Goal: Information Seeking & Learning: Find specific fact

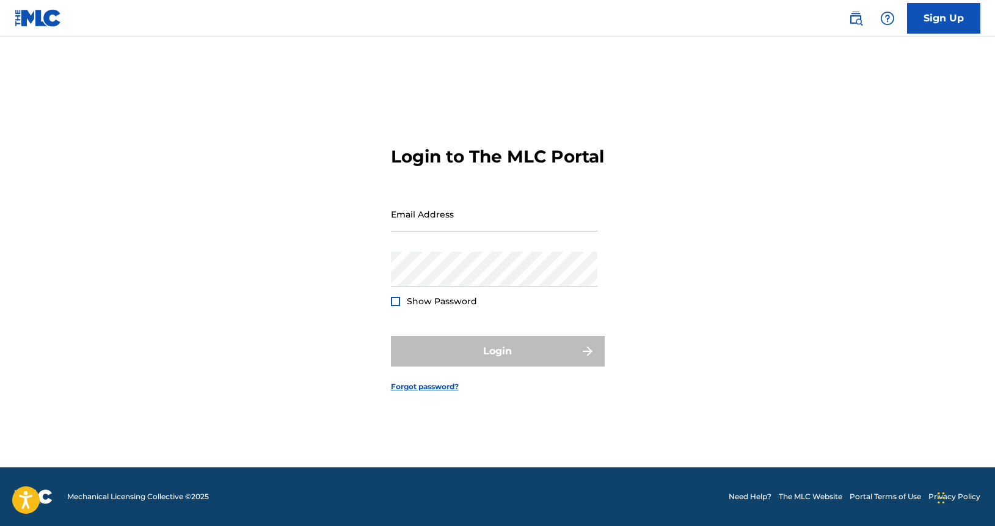
click at [824, 493] on link "The MLC Website" at bounding box center [809, 496] width 63 height 11
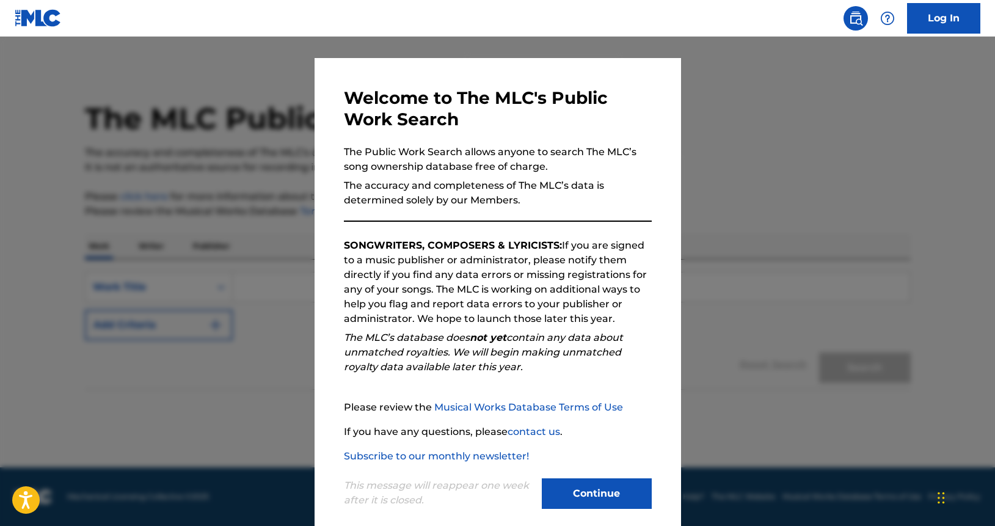
scroll to position [33, 0]
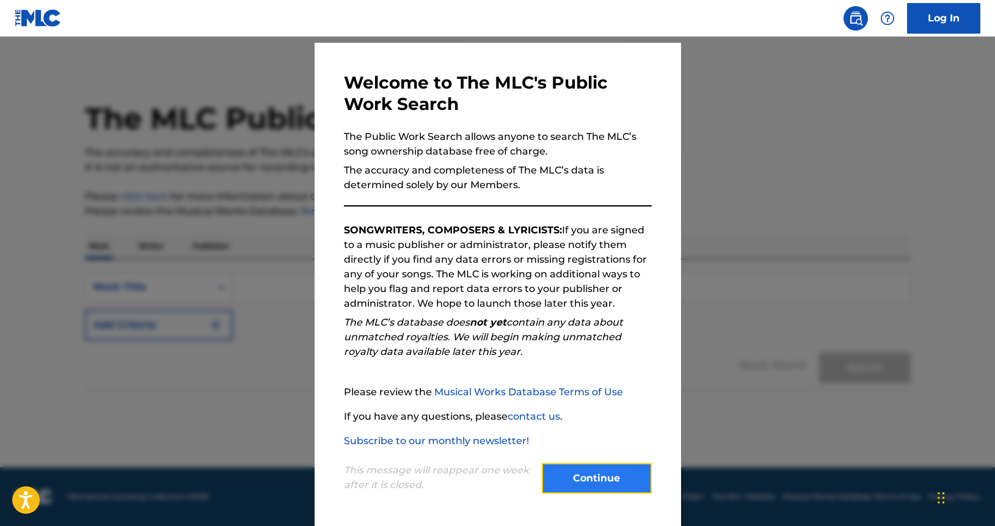
click at [581, 474] on button "Continue" at bounding box center [597, 478] width 110 height 31
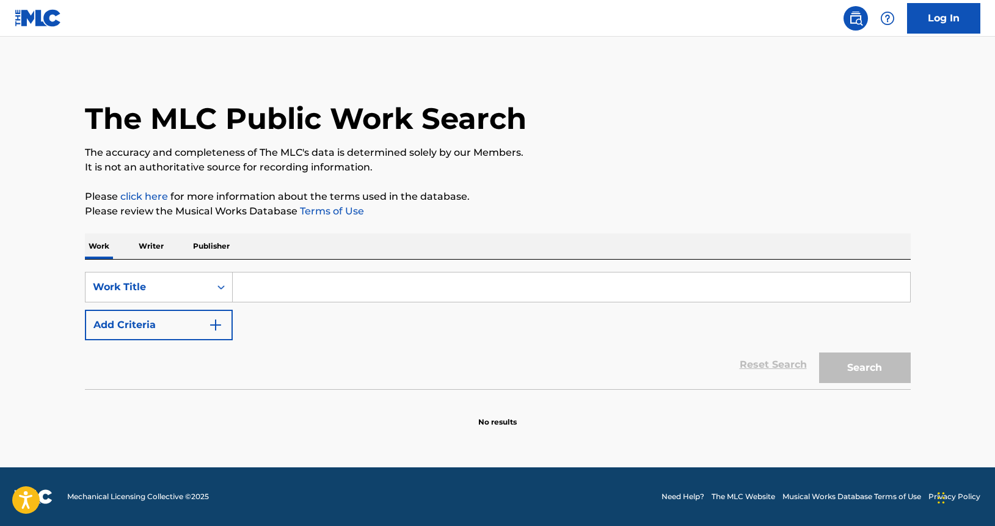
click at [267, 287] on input "Search Form" at bounding box center [571, 286] width 677 height 29
click at [210, 279] on div "Search Form" at bounding box center [221, 287] width 22 height 22
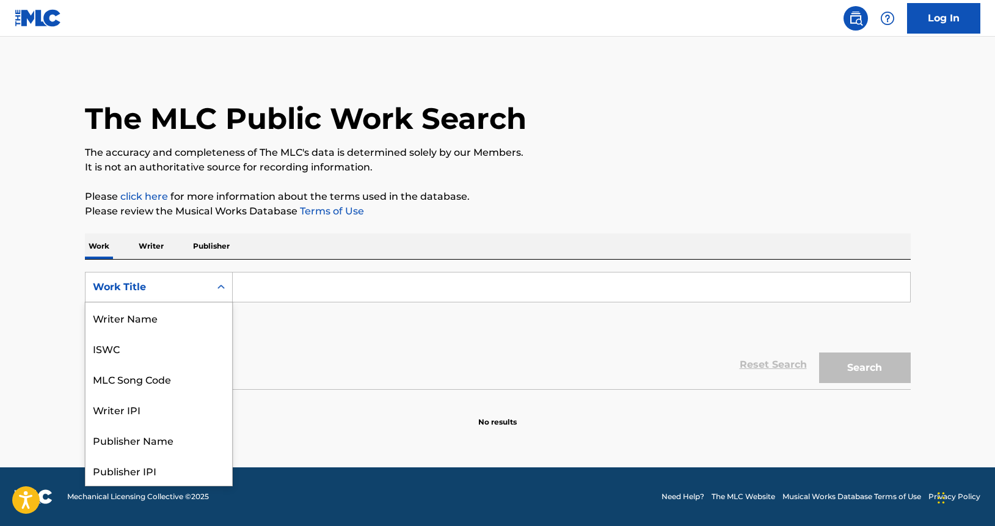
scroll to position [61, 0]
click at [178, 317] on div "MLC Song Code" at bounding box center [158, 317] width 147 height 31
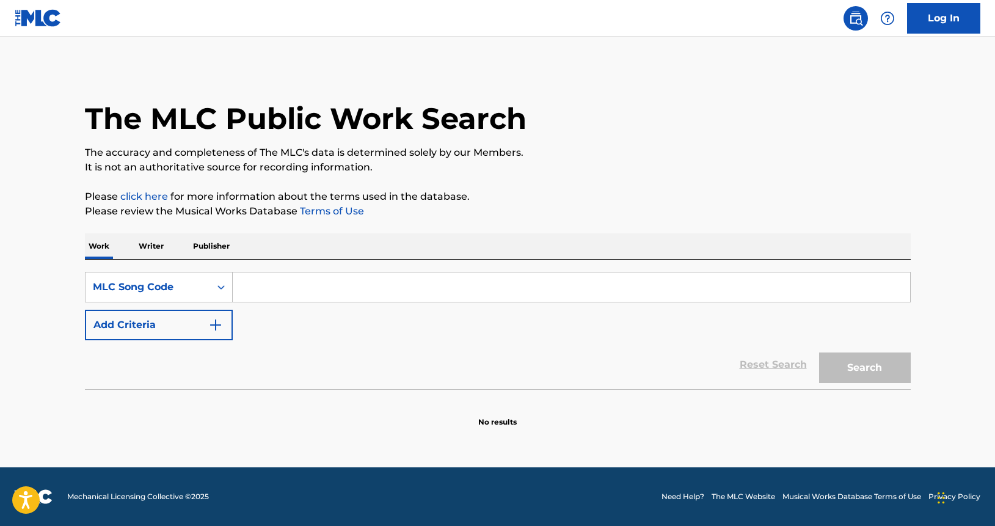
click at [276, 290] on input "Search Form" at bounding box center [571, 286] width 677 height 29
paste input "A72561"
type input "A72561"
click at [866, 373] on button "Search" at bounding box center [865, 367] width 92 height 31
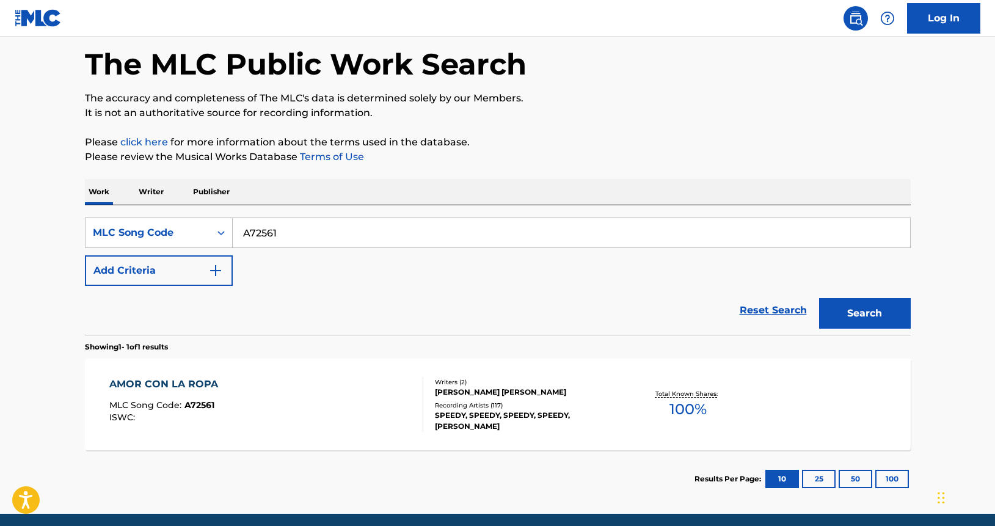
scroll to position [81, 0]
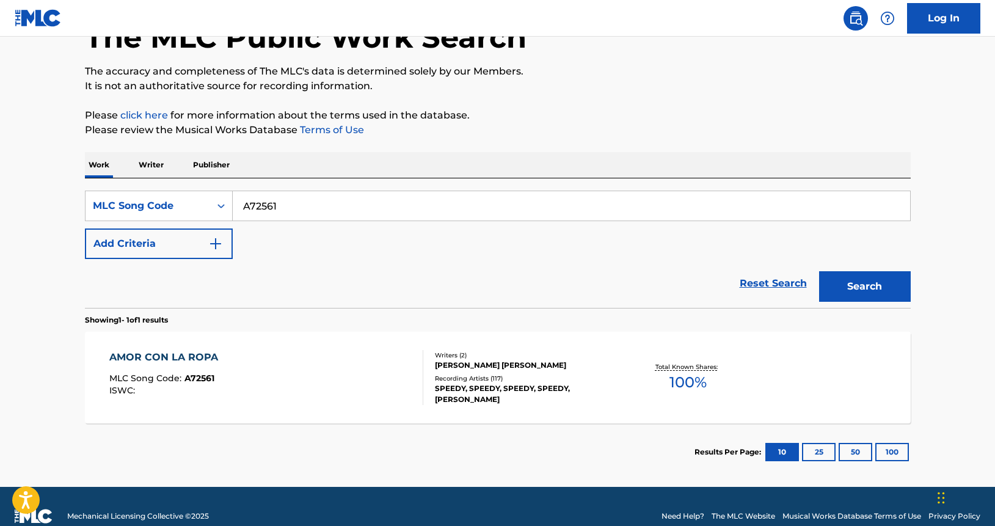
click at [691, 377] on span "100 %" at bounding box center [687, 382] width 37 height 22
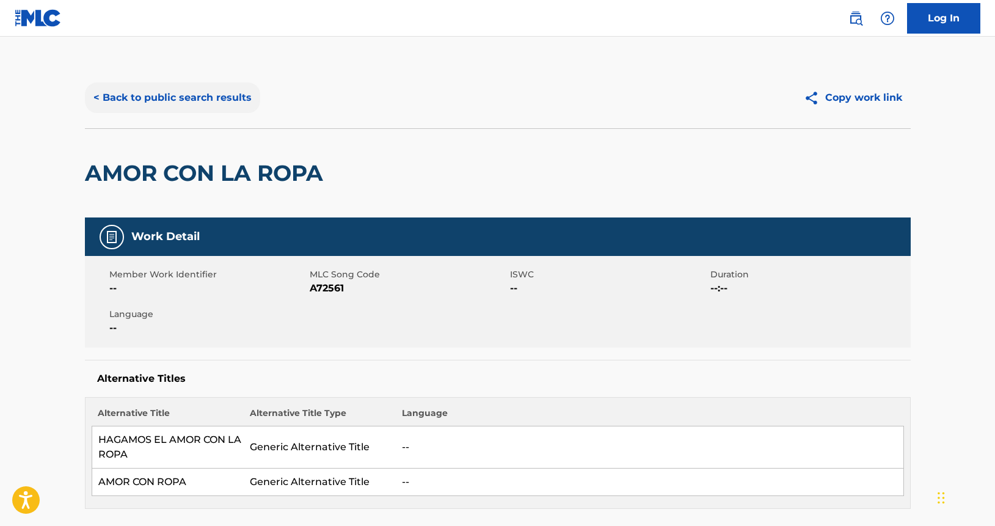
click at [181, 98] on button "< Back to public search results" at bounding box center [172, 97] width 175 height 31
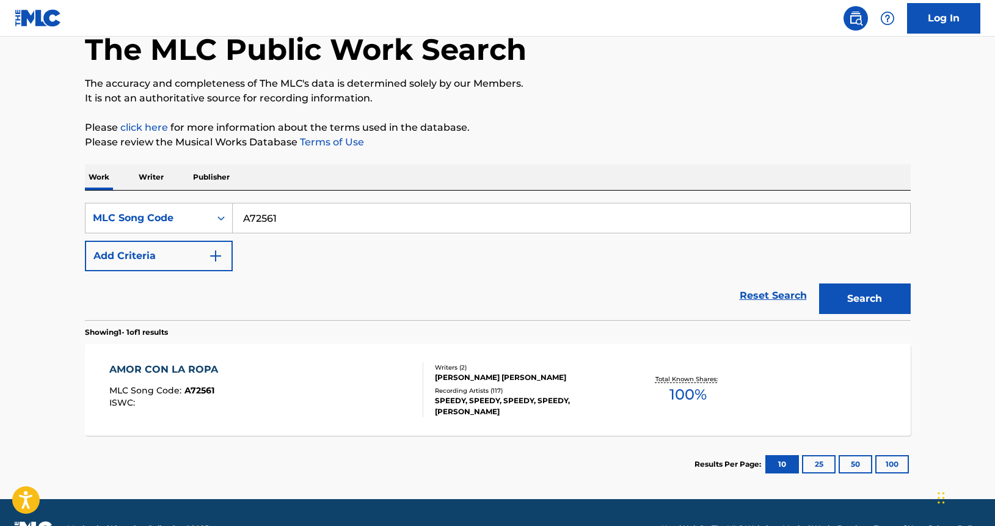
drag, startPoint x: 288, startPoint y: 222, endPoint x: 152, endPoint y: 187, distance: 140.7
click at [175, 200] on div "SearchWithCriteria60d6a9e1-8738-4f9f-81c1-447bf8280eb6 MLC Song Code A72561 Add…" at bounding box center [497, 254] width 825 height 129
type input "H3126N"
click at [819, 283] on button "Search" at bounding box center [865, 298] width 92 height 31
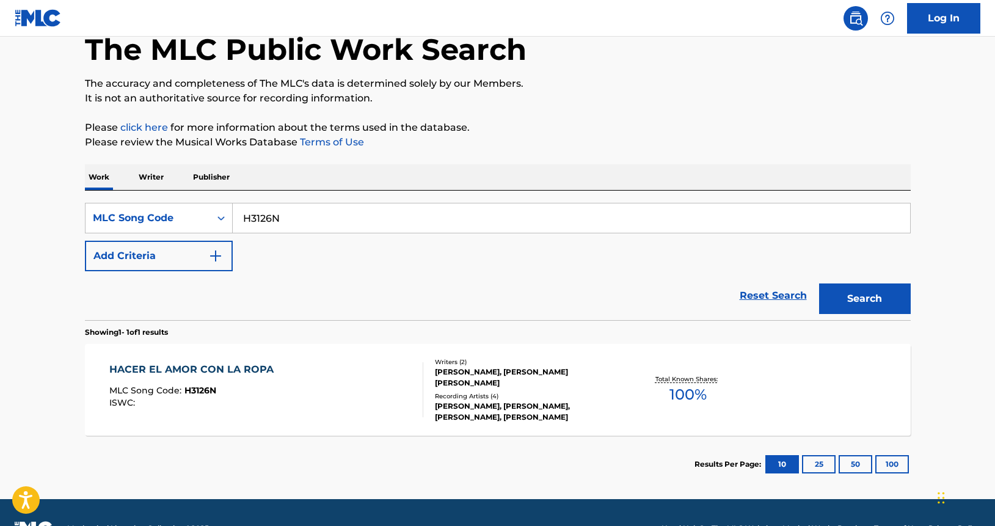
click at [686, 391] on span "100 %" at bounding box center [687, 394] width 37 height 22
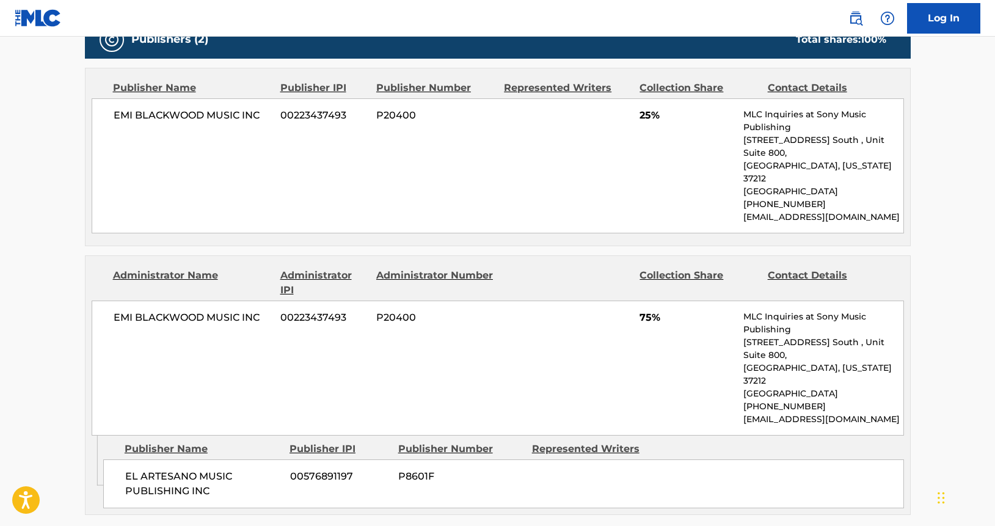
scroll to position [570, 0]
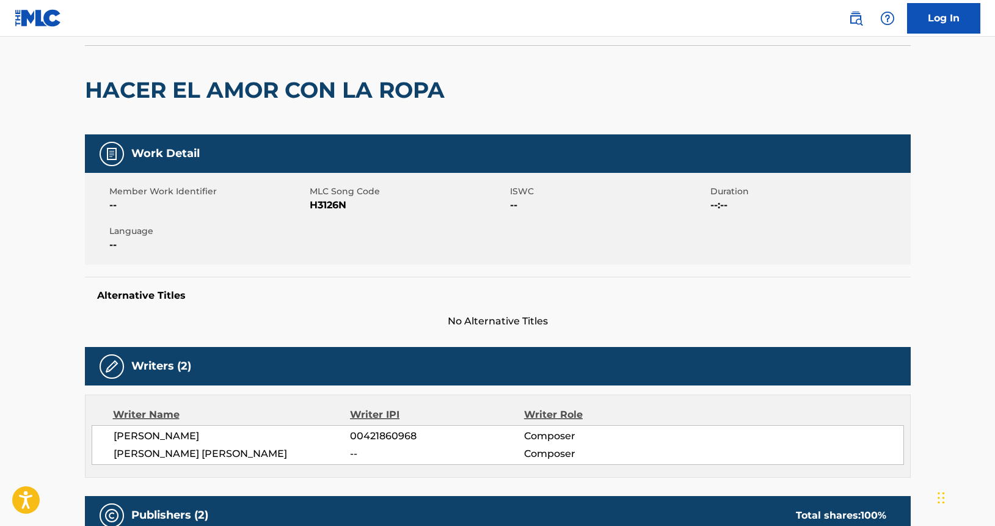
scroll to position [0, 0]
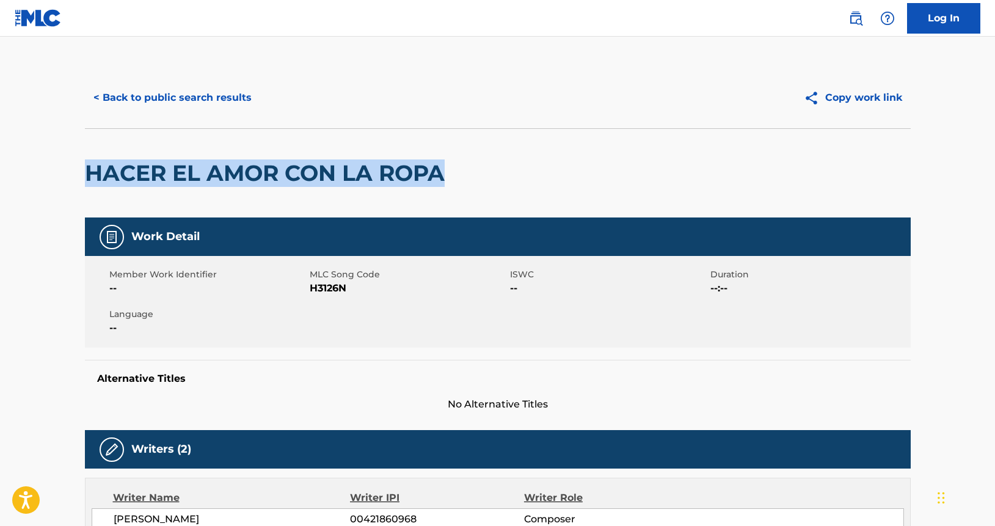
drag, startPoint x: 117, startPoint y: 189, endPoint x: 445, endPoint y: 191, distance: 327.9
click at [445, 191] on div "HACER EL AMOR CON LA ROPA" at bounding box center [268, 173] width 366 height 89
copy h2 "HACER EL AMOR CON LA ROPA"
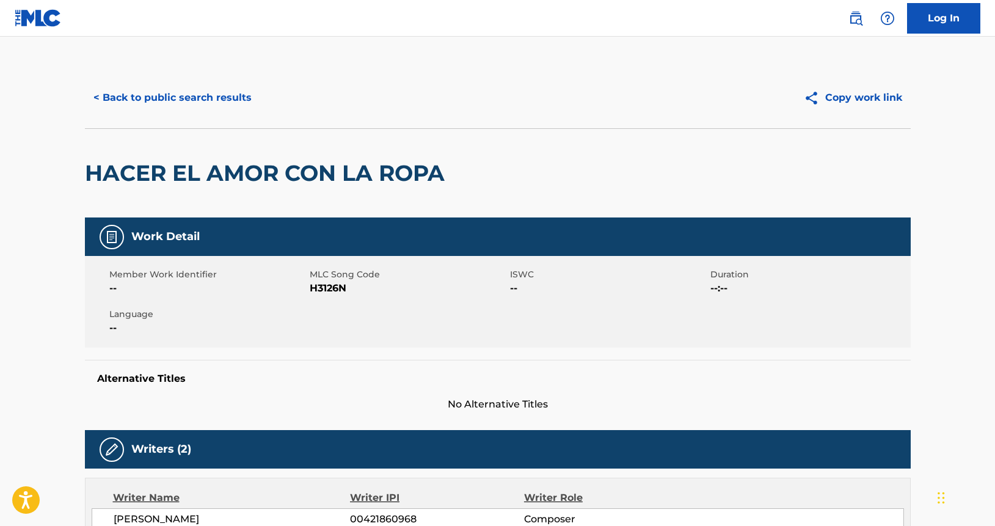
click at [172, 93] on button "< Back to public search results" at bounding box center [172, 97] width 175 height 31
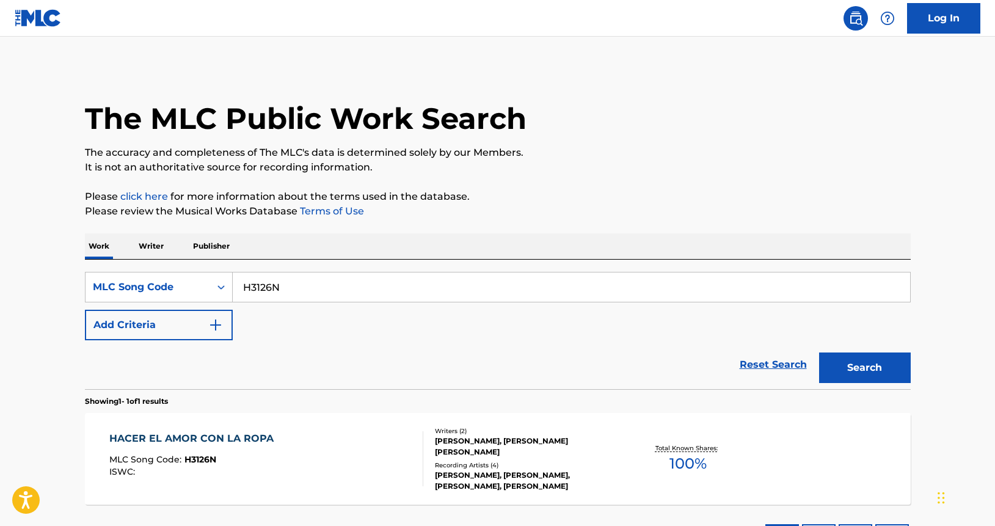
scroll to position [69, 0]
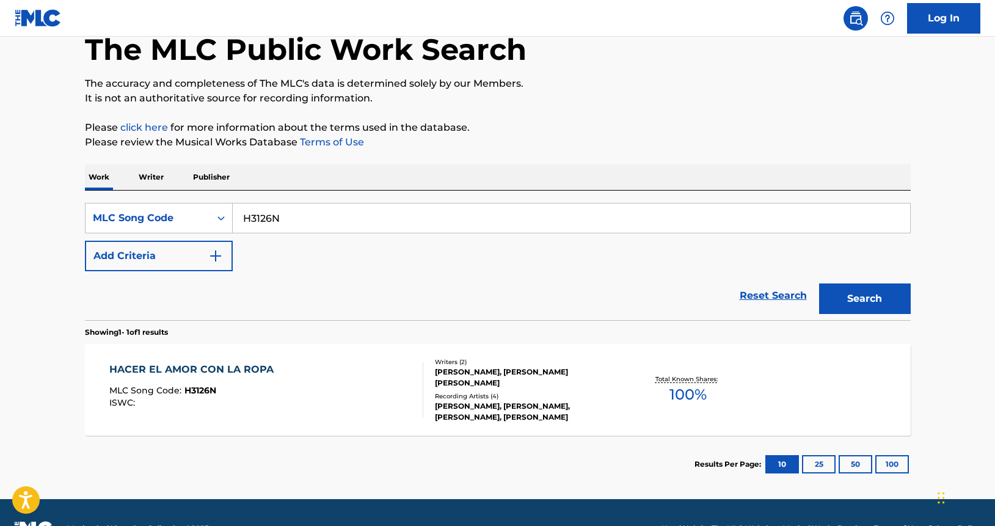
drag, startPoint x: 298, startPoint y: 218, endPoint x: 159, endPoint y: 196, distance: 140.3
click at [177, 206] on div "SearchWithCriteria60d6a9e1-8738-4f9f-81c1-447bf8280eb6 MLC Song Code H3126N" at bounding box center [497, 218] width 825 height 31
paste input "77513"
type input "H77513"
click at [819, 283] on button "Search" at bounding box center [865, 298] width 92 height 31
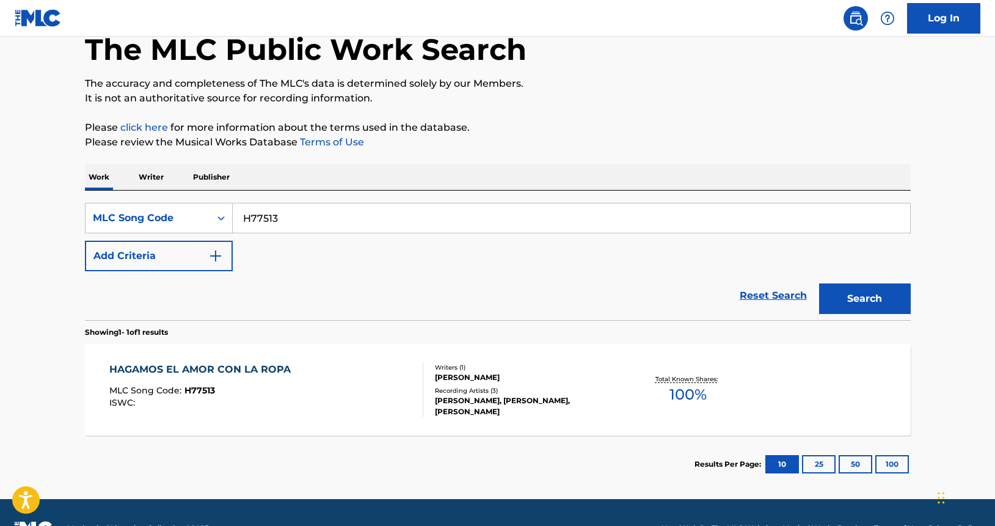
click at [294, 368] on div "HAGAMOS EL AMOR CON LA ROPA MLC Song Code : H77513 ISWC :" at bounding box center [266, 389] width 314 height 55
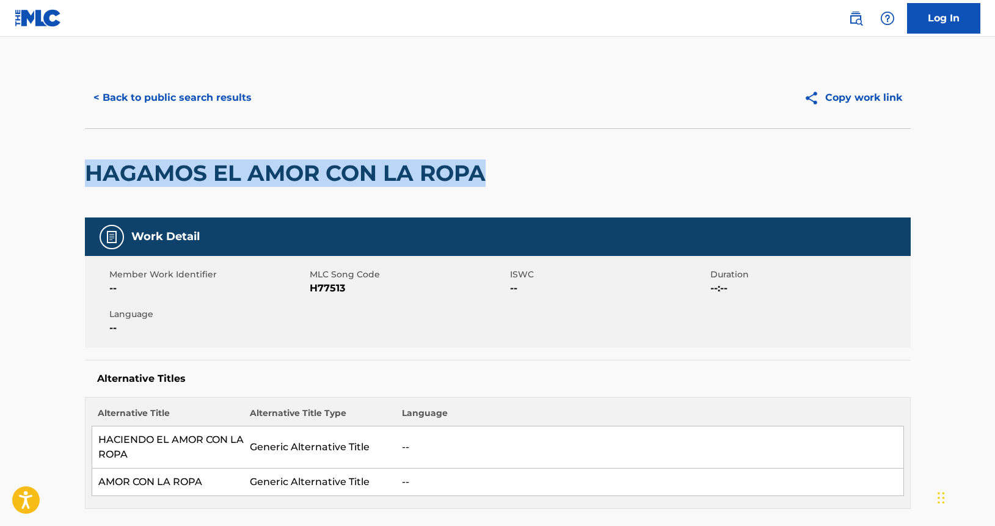
drag, startPoint x: 132, startPoint y: 184, endPoint x: 485, endPoint y: 183, distance: 352.3
click at [485, 183] on h2 "HAGAMOS EL AMOR CON LA ROPA" at bounding box center [288, 172] width 407 height 27
copy h2 "HAGAMOS EL AMOR CON LA ROPA"
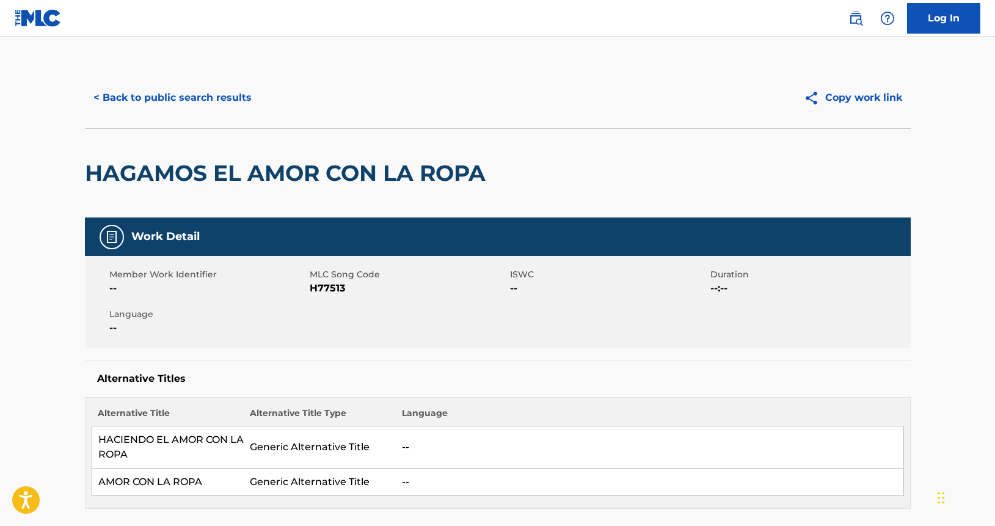
click at [905, 505] on div "Alternative Title Alternative Title Type Language HACIENDO EL AMOR CON LA ROPA …" at bounding box center [497, 453] width 825 height 112
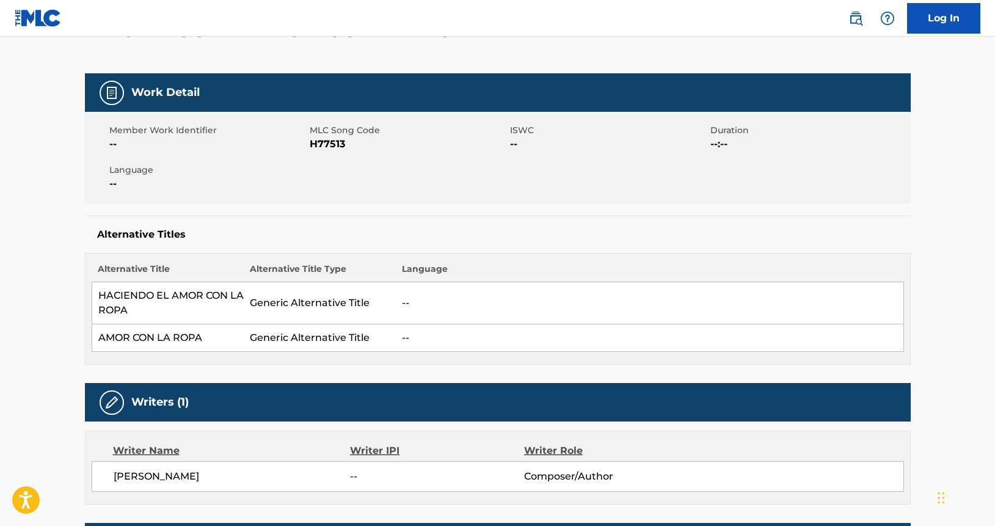
scroll to position [226, 0]
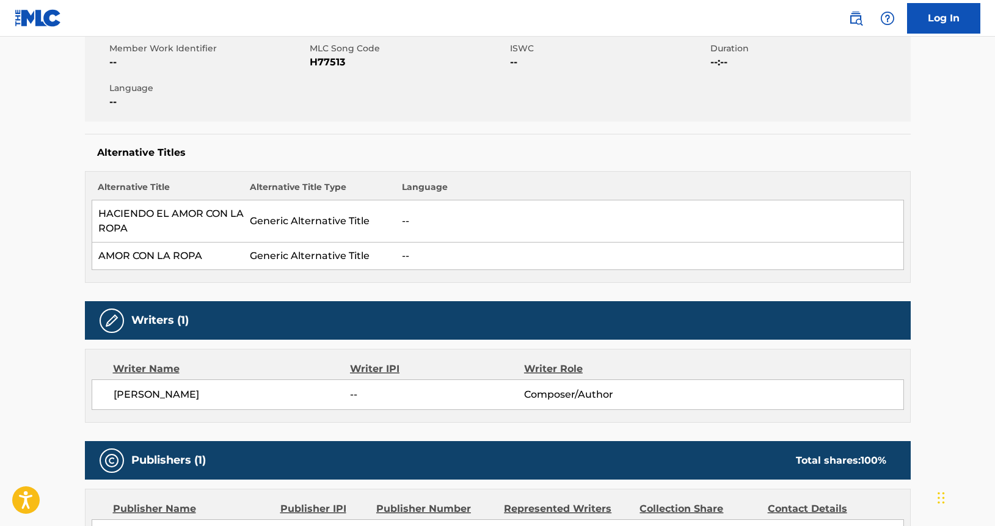
click at [905, 503] on div "Publisher Name Publisher IPI Publisher Number Represented Writers Collection Sh…" at bounding box center [497, 532] width 824 height 87
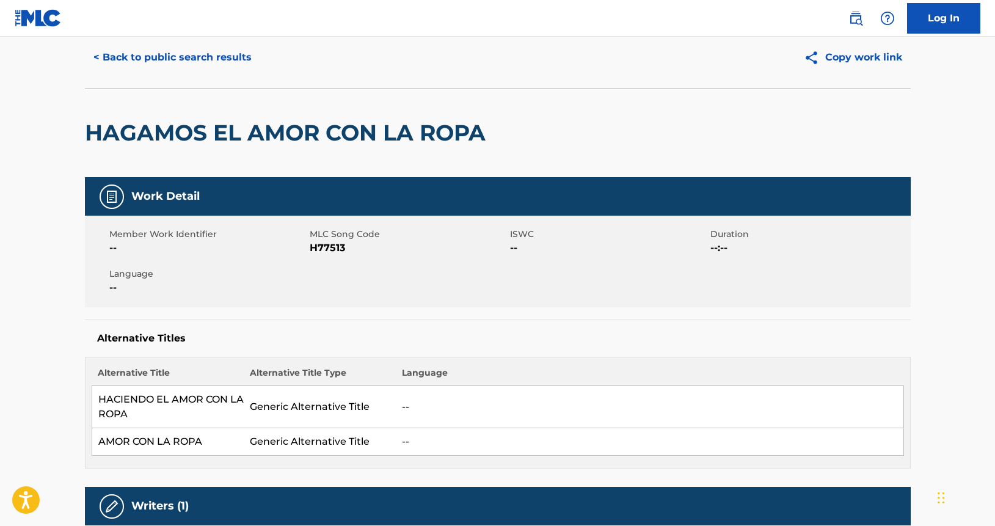
scroll to position [0, 0]
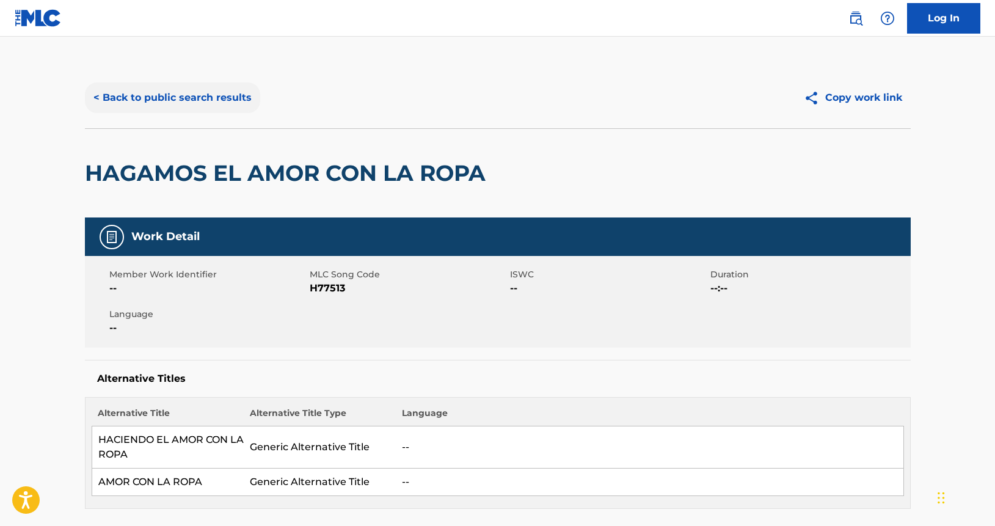
click at [196, 94] on button "< Back to public search results" at bounding box center [172, 97] width 175 height 31
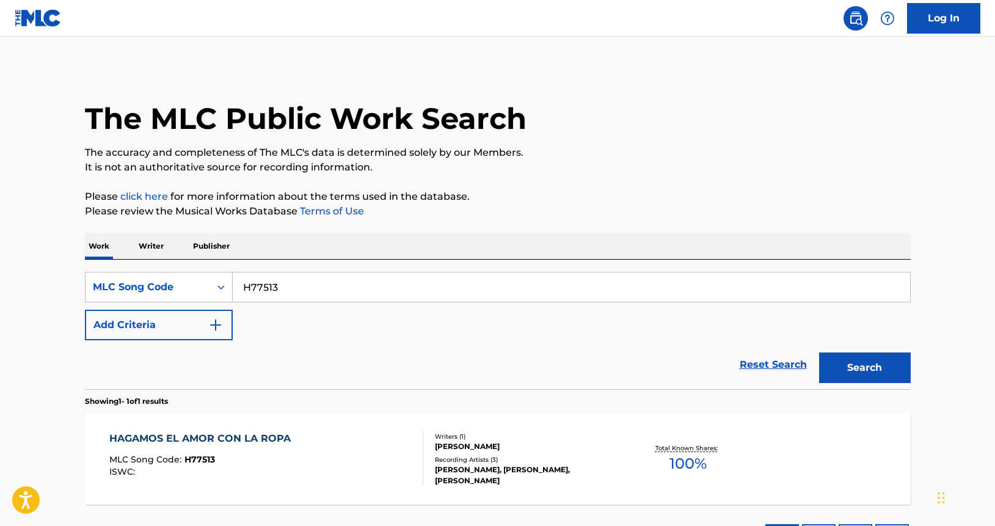
scroll to position [69, 0]
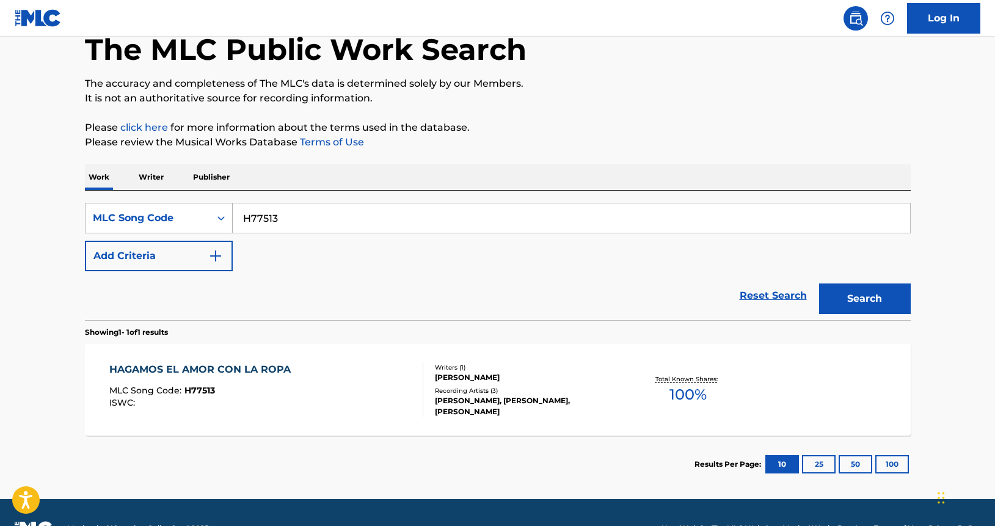
drag, startPoint x: 294, startPoint y: 219, endPoint x: 160, endPoint y: 189, distance: 137.7
click at [181, 203] on div "SearchWithCriteria60d6a9e1-8738-4f9f-81c1-447bf8280eb6 MLC Song Code H77513" at bounding box center [497, 218] width 825 height 31
paste input "B9OZ7"
type input "HB9OZ7"
click at [819, 283] on button "Search" at bounding box center [865, 298] width 92 height 31
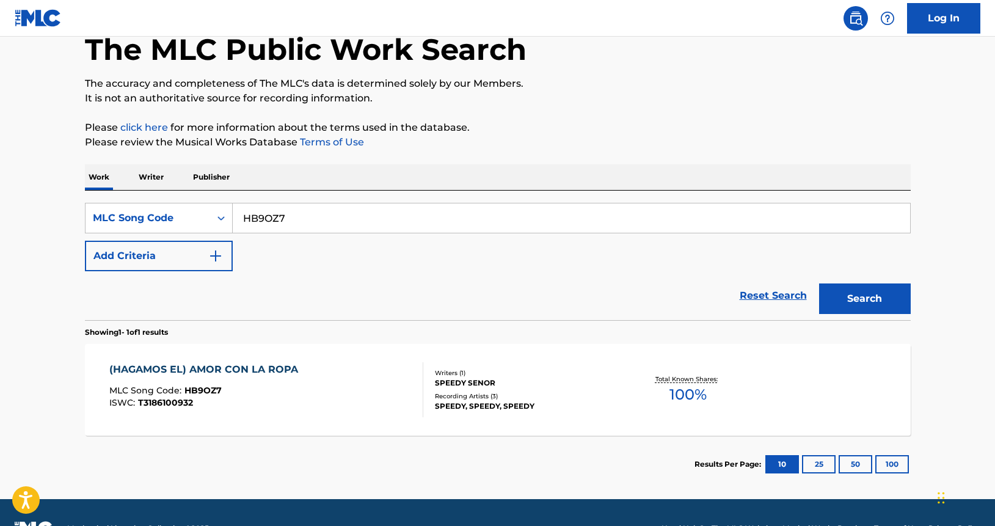
click at [687, 397] on span "100 %" at bounding box center [687, 394] width 37 height 22
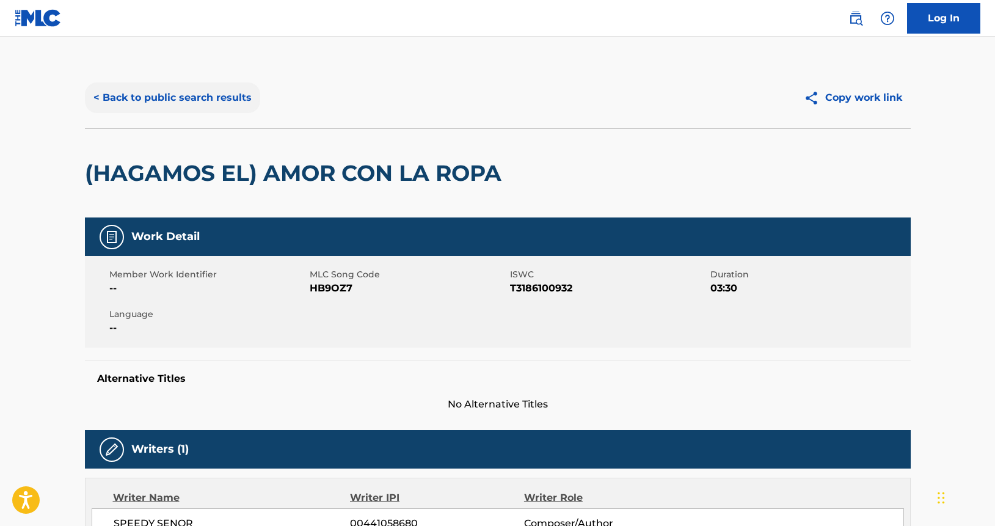
click at [132, 104] on button "< Back to public search results" at bounding box center [172, 97] width 175 height 31
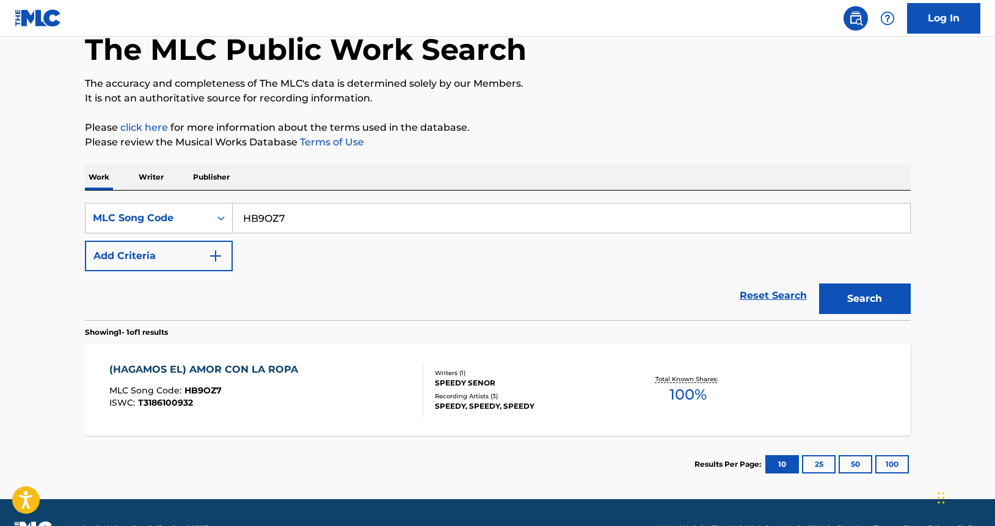
drag, startPoint x: 290, startPoint y: 212, endPoint x: 175, endPoint y: 184, distance: 118.3
click at [183, 188] on div "Work Writer Publisher SearchWithCriteria60d6a9e1-8738-4f9f-81c1-447bf8280eb6 ML…" at bounding box center [497, 328] width 825 height 328
paste input "CA4F2B"
type input "CA4F2B"
click at [819, 283] on button "Search" at bounding box center [865, 298] width 92 height 31
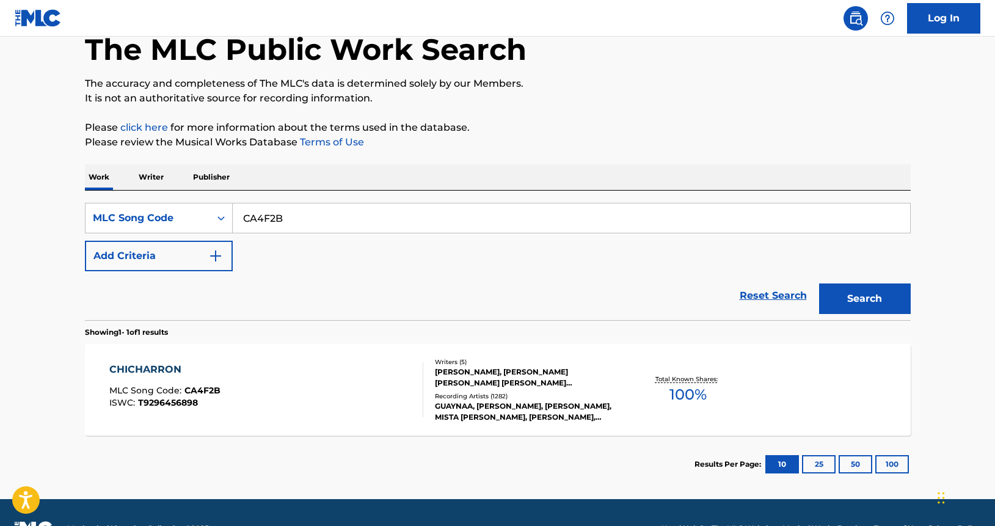
click at [173, 371] on div "CHICHARRON" at bounding box center [164, 369] width 111 height 15
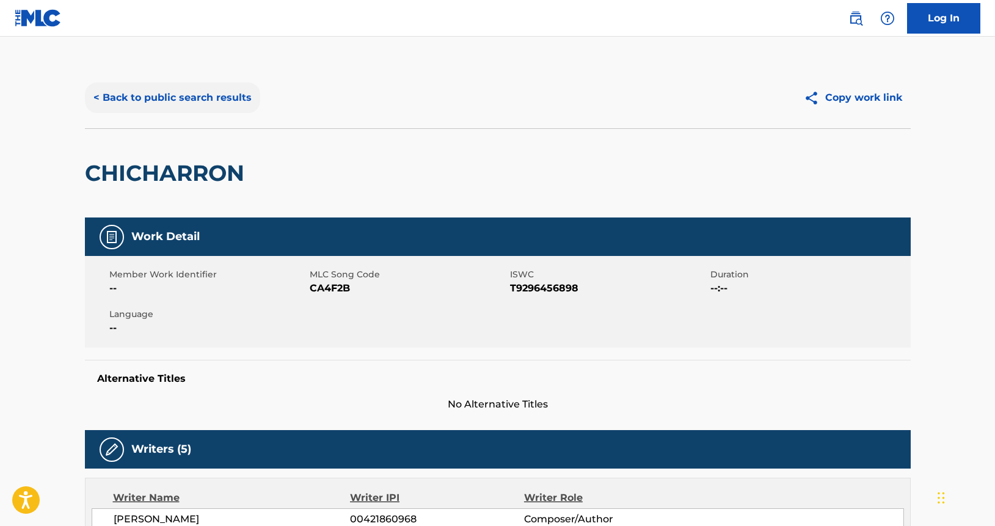
click at [235, 87] on button "< Back to public search results" at bounding box center [172, 97] width 175 height 31
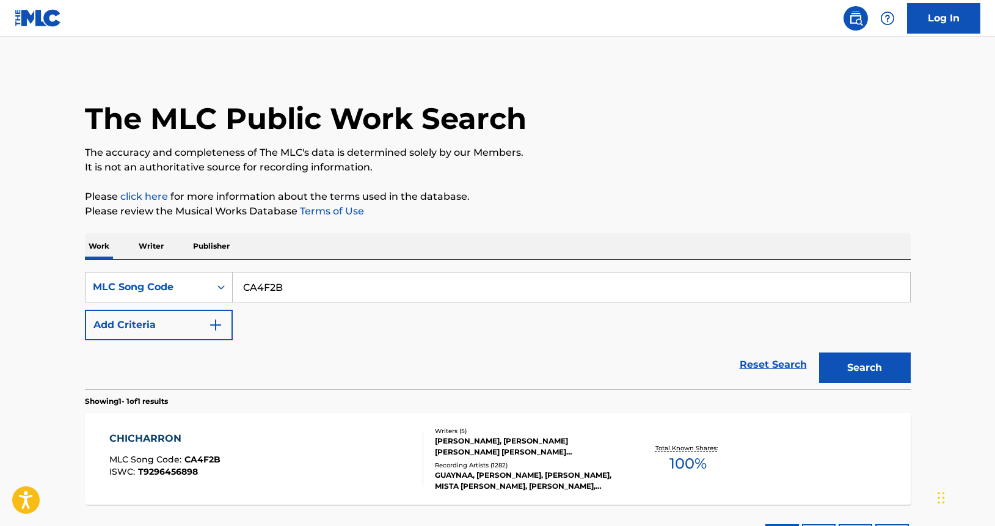
scroll to position [69, 0]
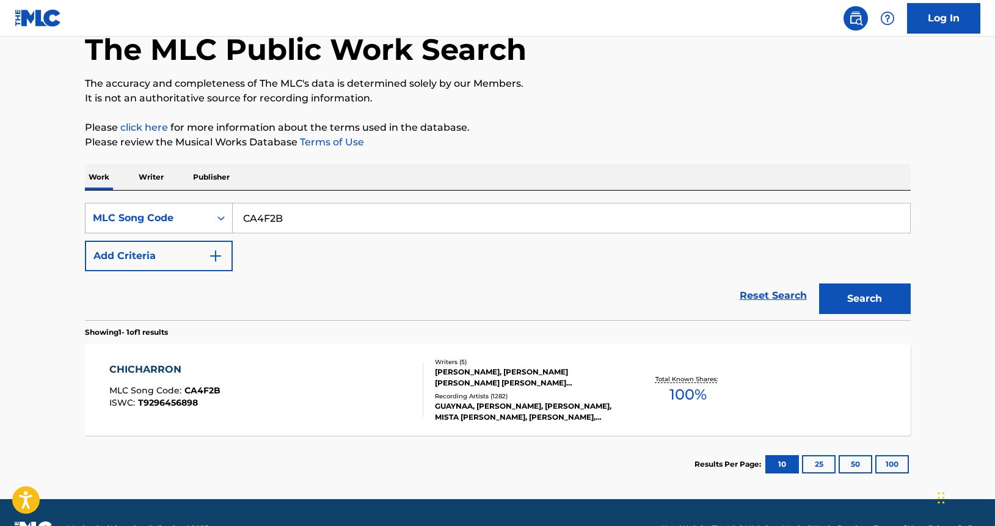
drag, startPoint x: 296, startPoint y: 217, endPoint x: 219, endPoint y: 212, distance: 76.4
click at [219, 212] on div "SearchWithCriteria60d6a9e1-8738-4f9f-81c1-447bf8280eb6 MLC Song Code CA4F2B" at bounding box center [497, 218] width 825 height 31
paste input "E1921L"
type input "E1921L"
click at [819, 283] on button "Search" at bounding box center [865, 298] width 92 height 31
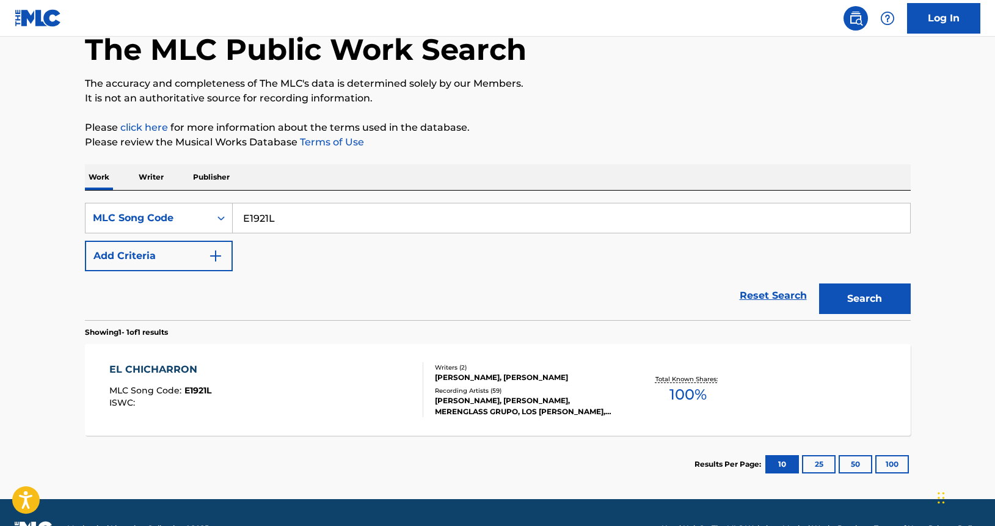
click at [686, 391] on span "100 %" at bounding box center [687, 394] width 37 height 22
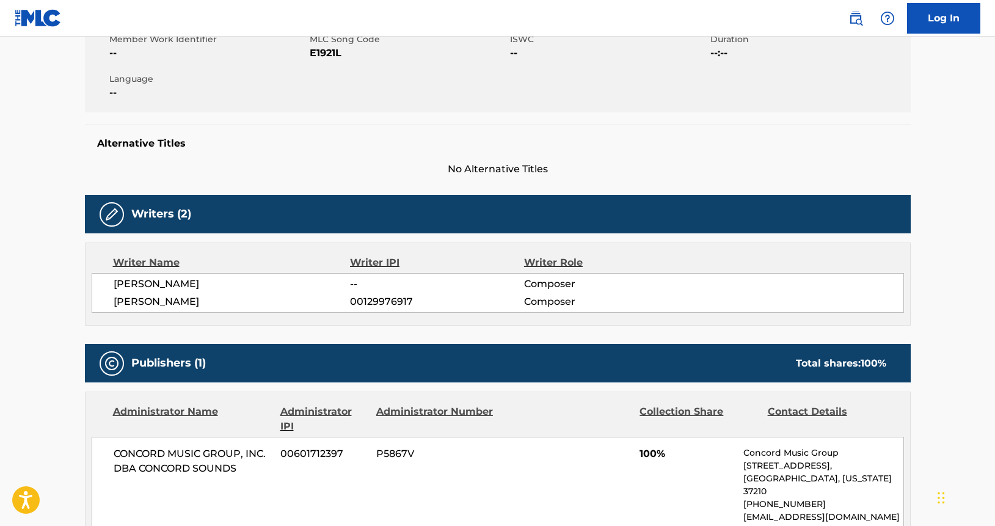
scroll to position [244, 0]
